Goal: Information Seeking & Learning: Learn about a topic

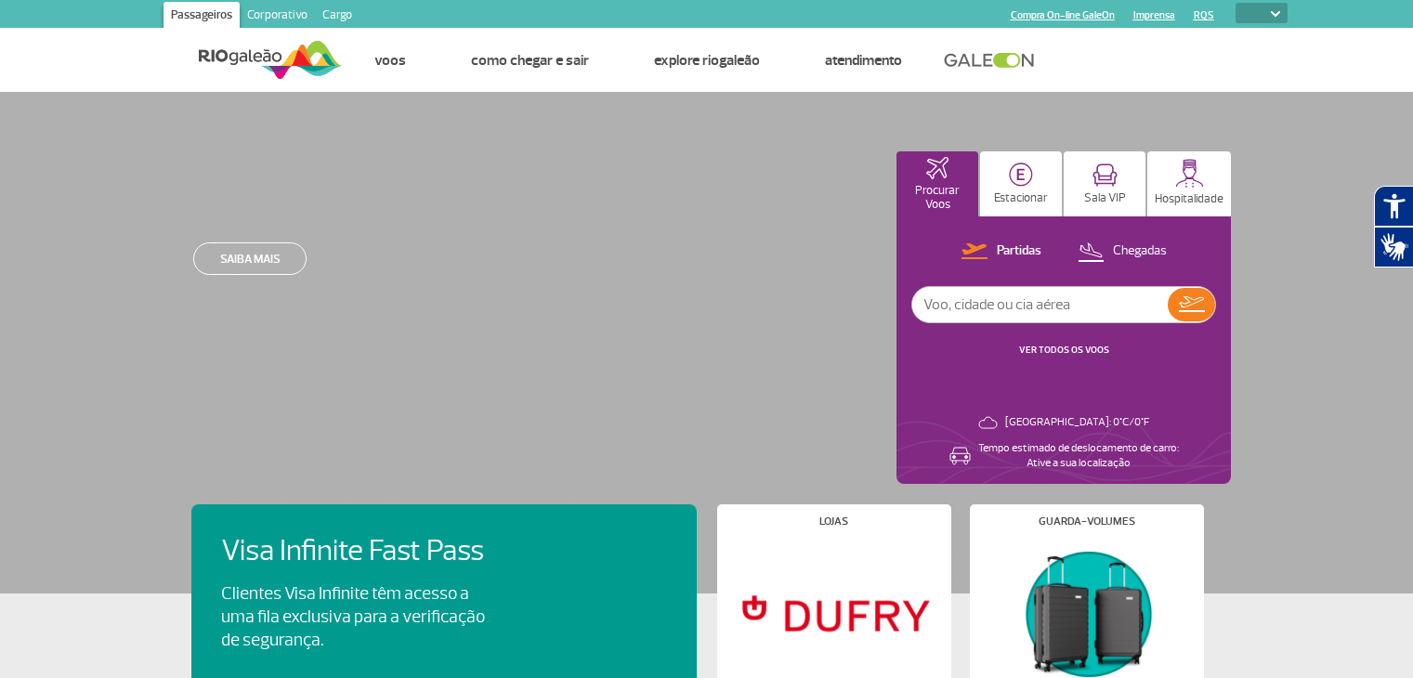
select select
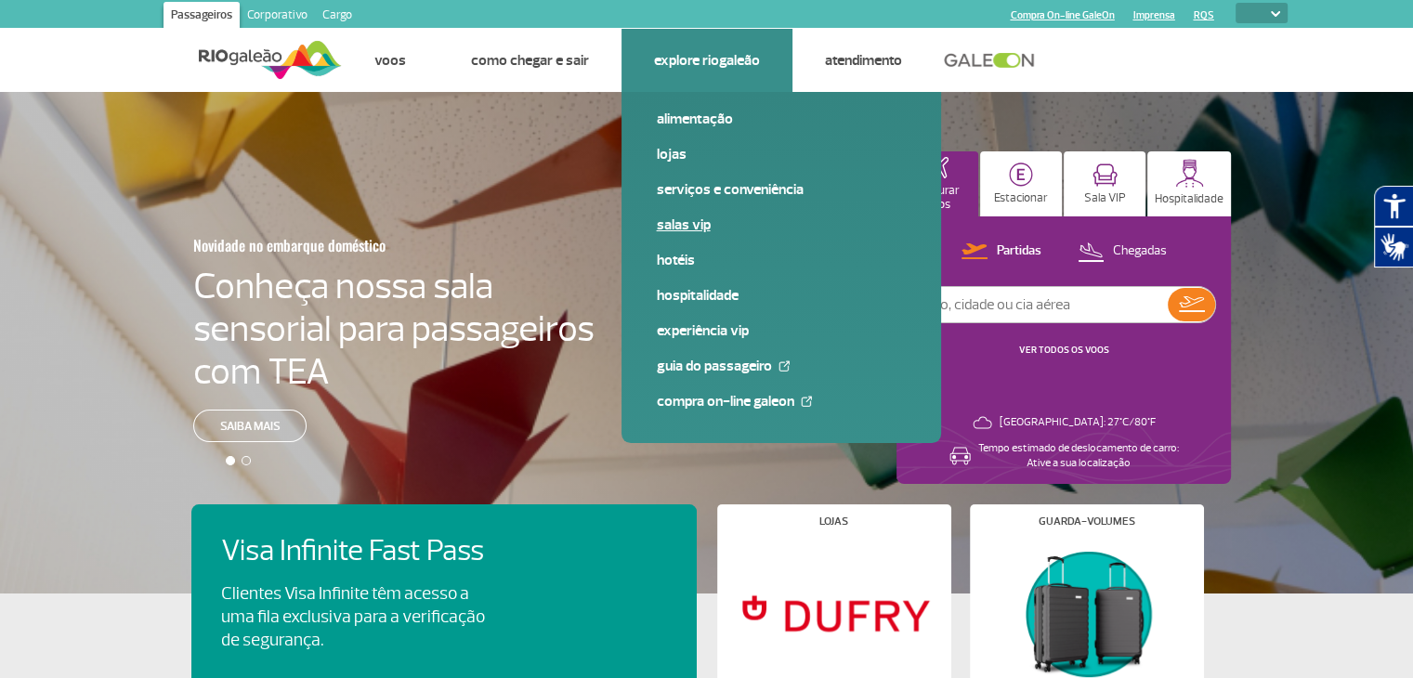
click at [669, 224] on link "Salas VIP" at bounding box center [781, 225] width 249 height 20
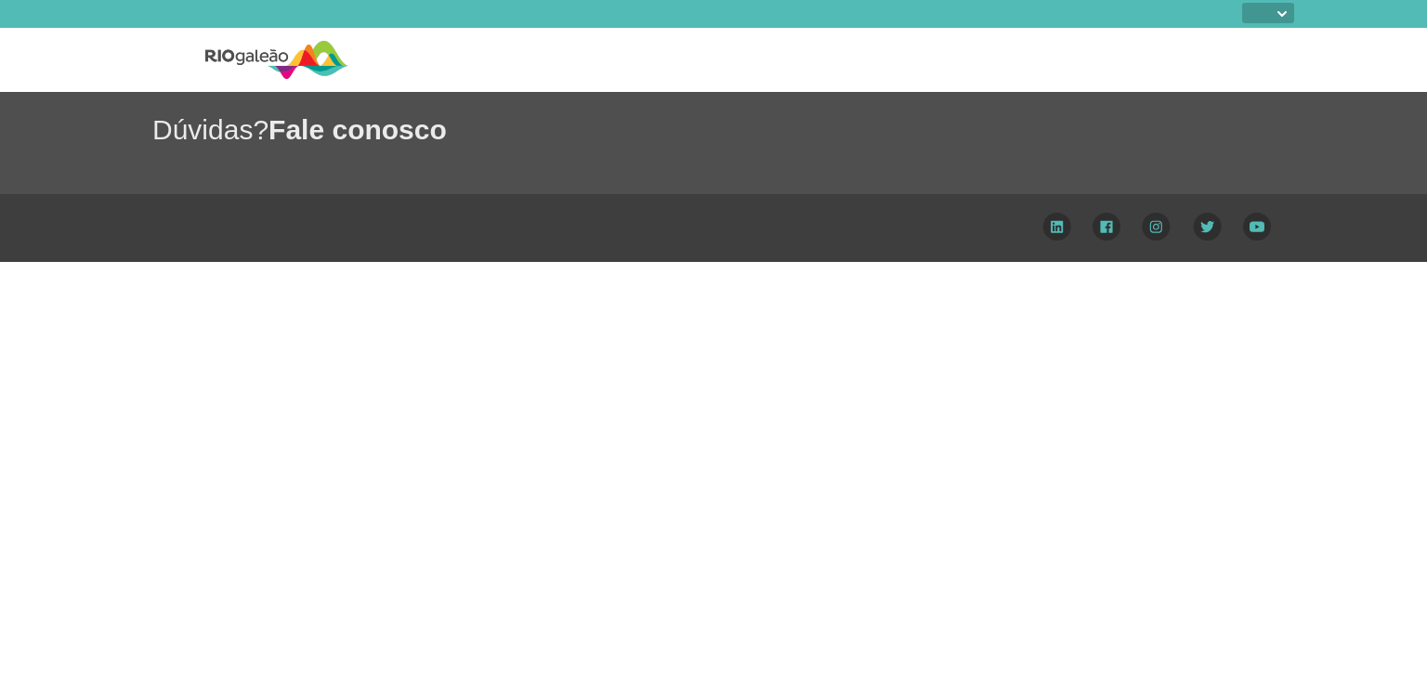
select select
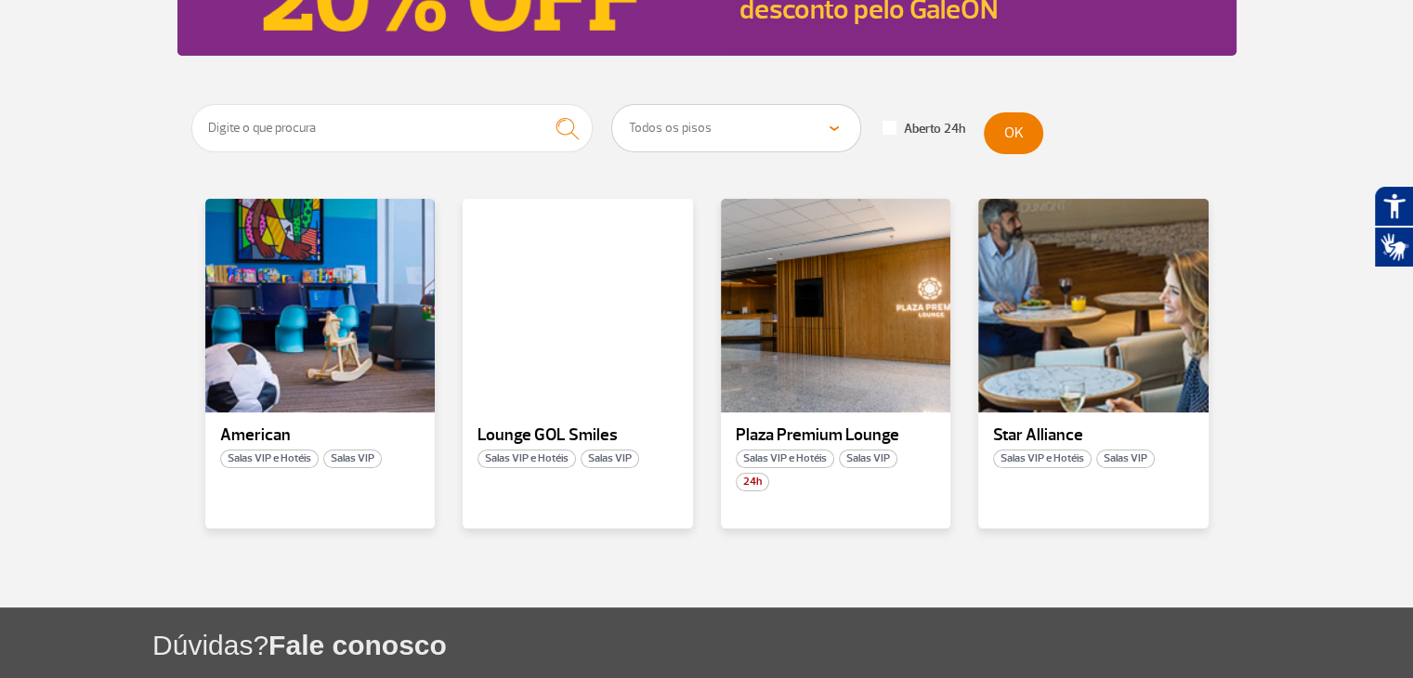
scroll to position [280, 0]
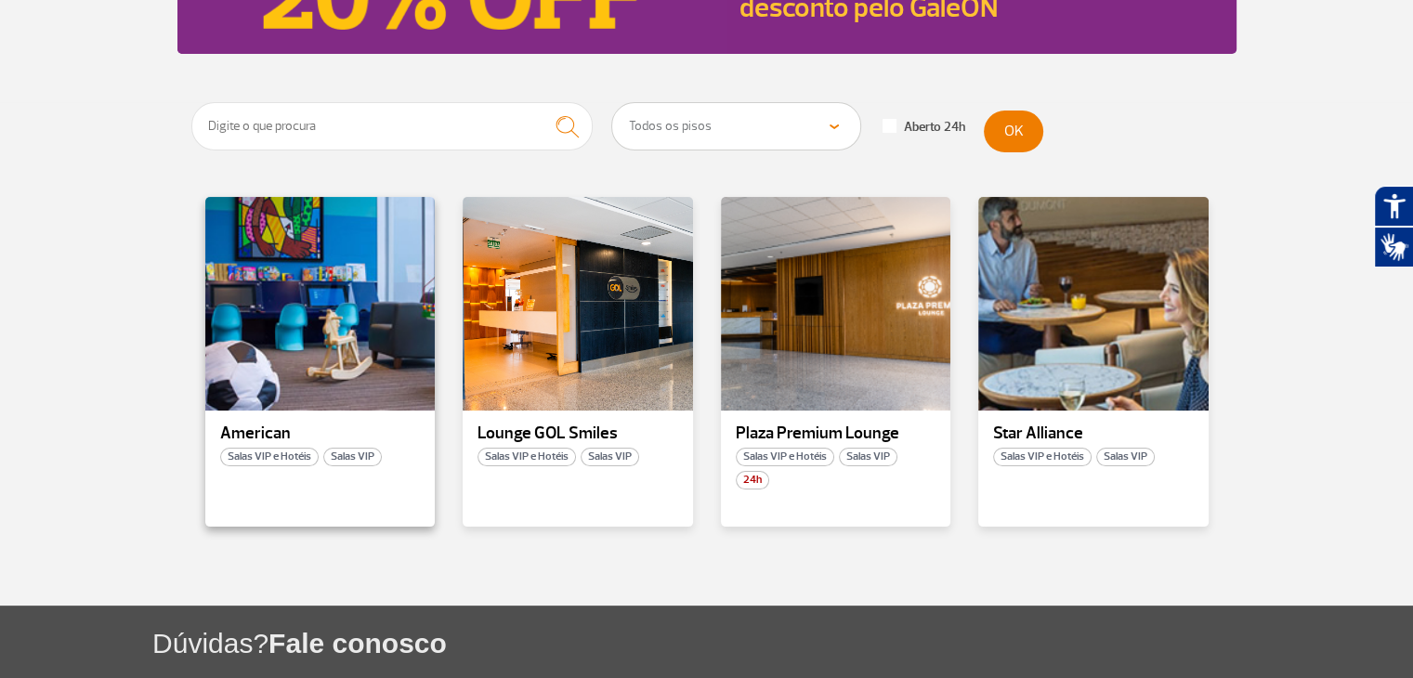
click at [349, 417] on div "American Salas VIP e Hotéis Salas VIP" at bounding box center [320, 362] width 230 height 330
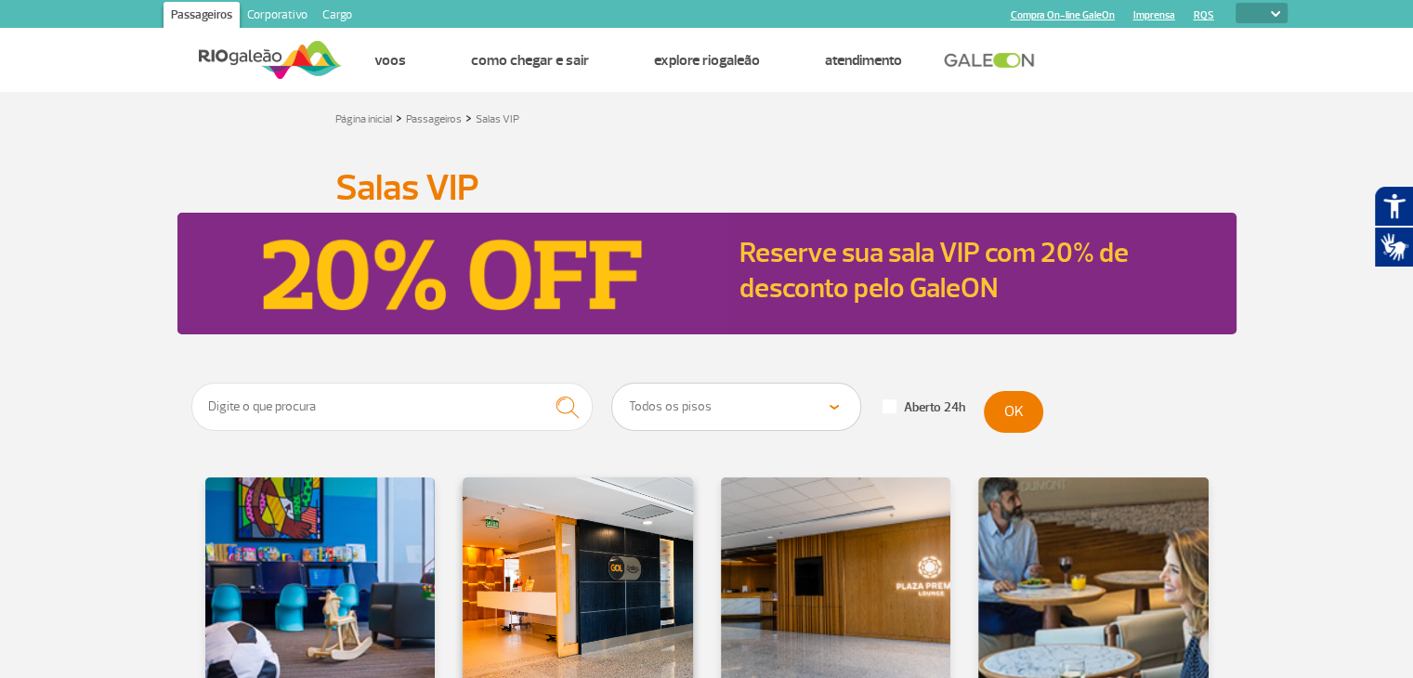
click at [539, 552] on div at bounding box center [578, 585] width 234 height 218
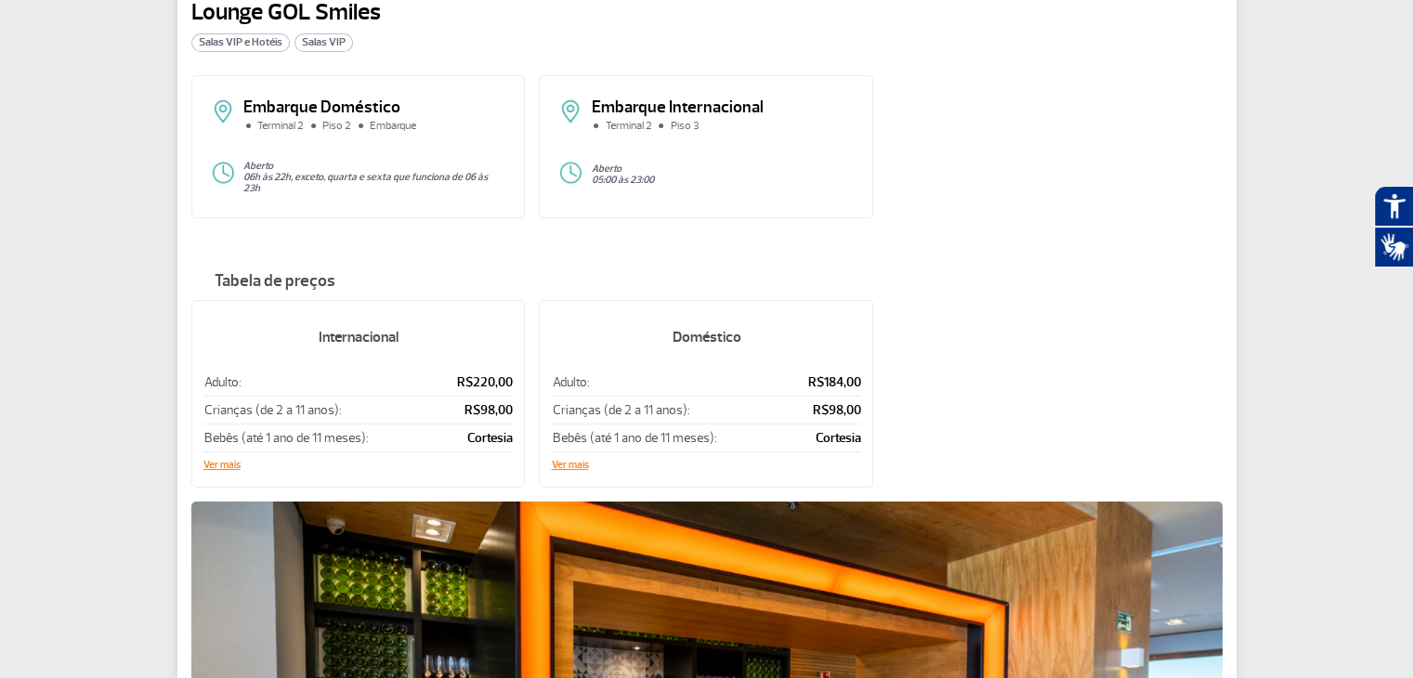
scroll to position [134, 0]
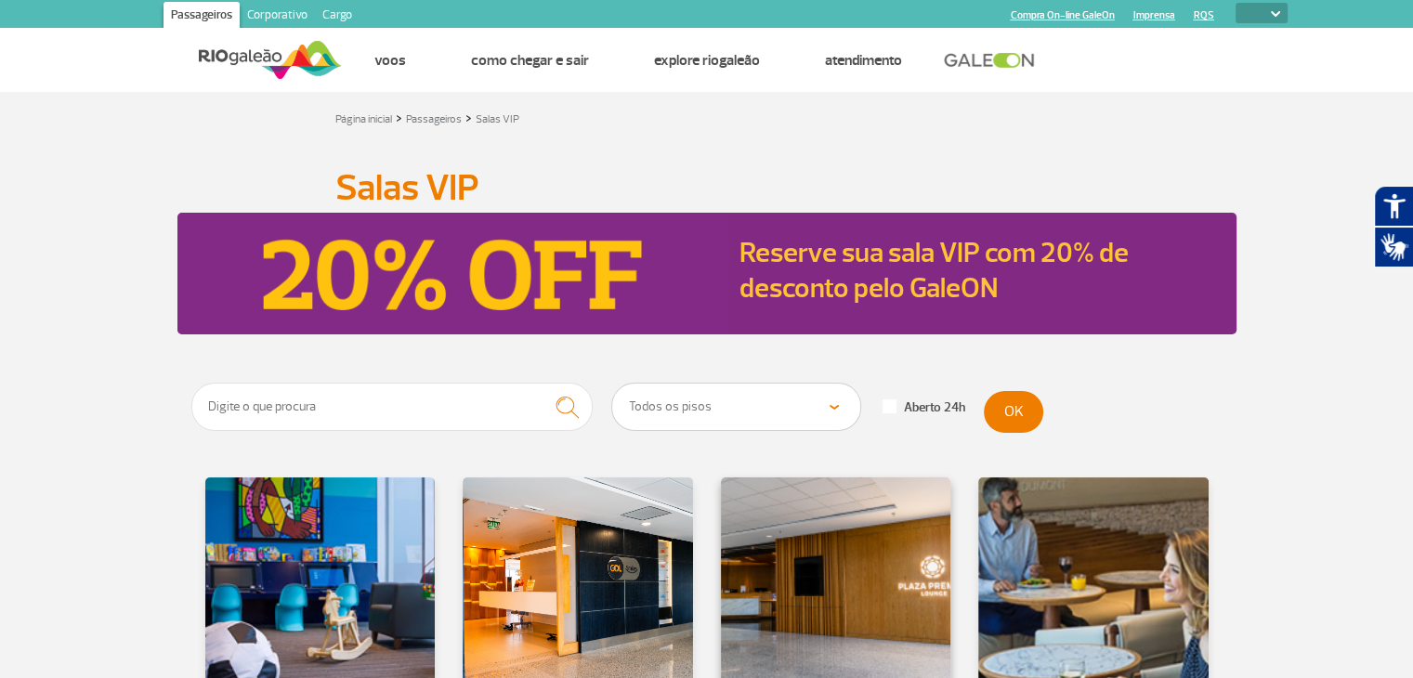
click at [797, 574] on div at bounding box center [835, 585] width 234 height 218
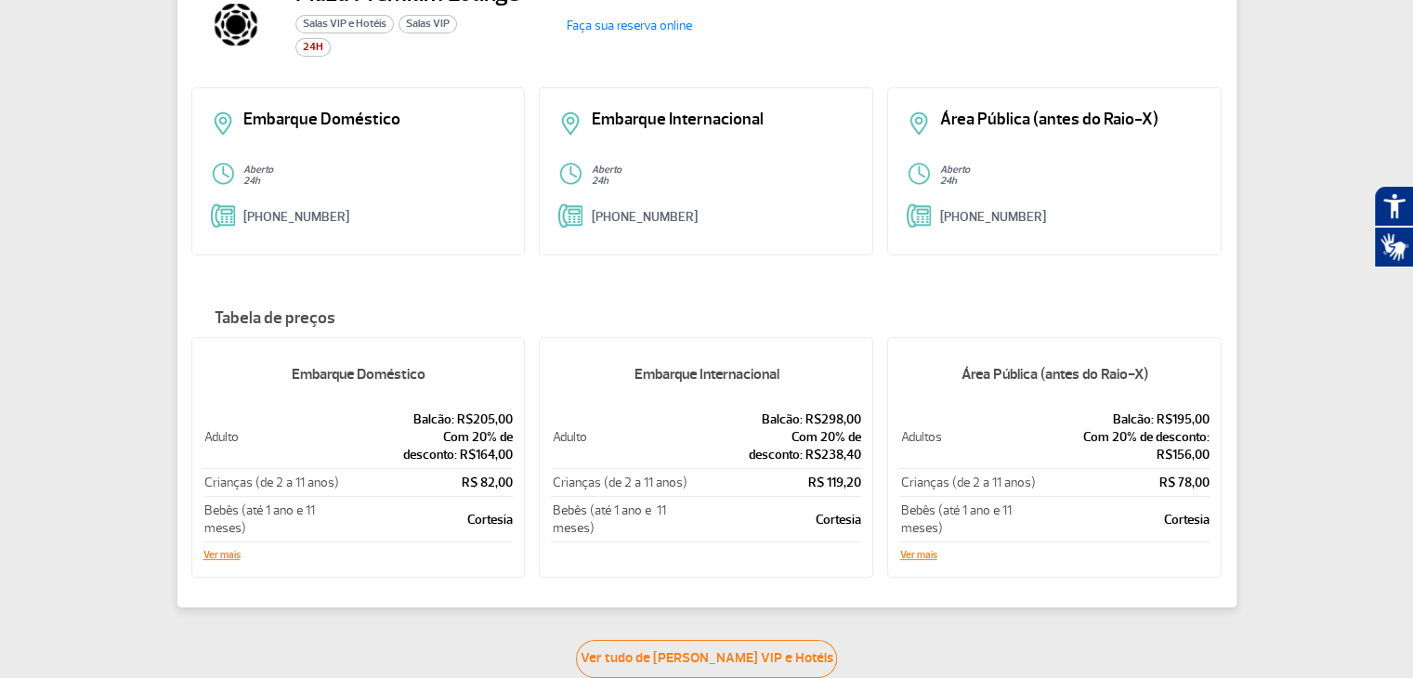
scroll to position [163, 0]
